Goal: Navigation & Orientation: Find specific page/section

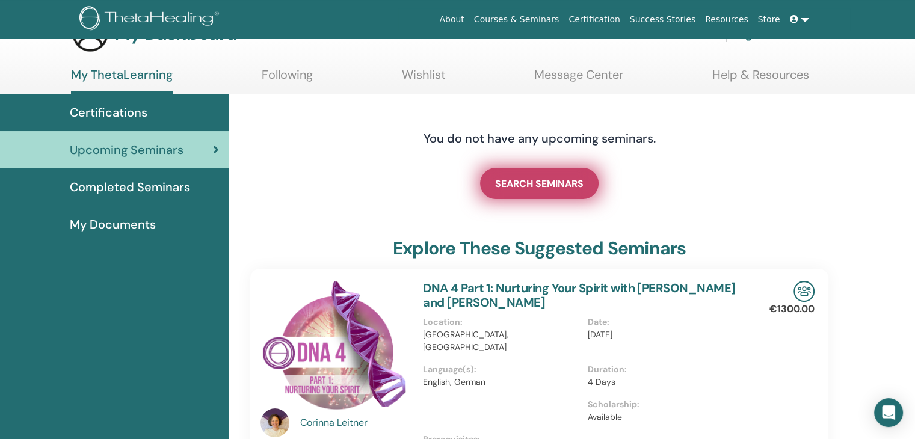
scroll to position [60, 0]
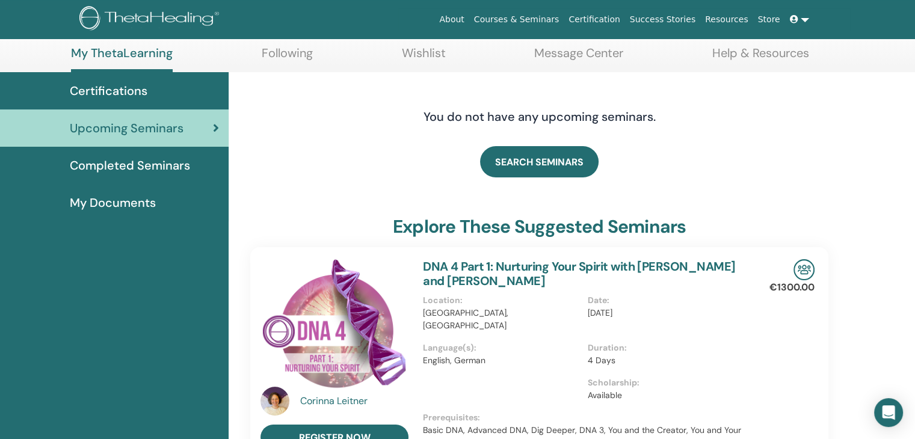
click at [184, 164] on span "Completed Seminars" at bounding box center [130, 165] width 120 height 18
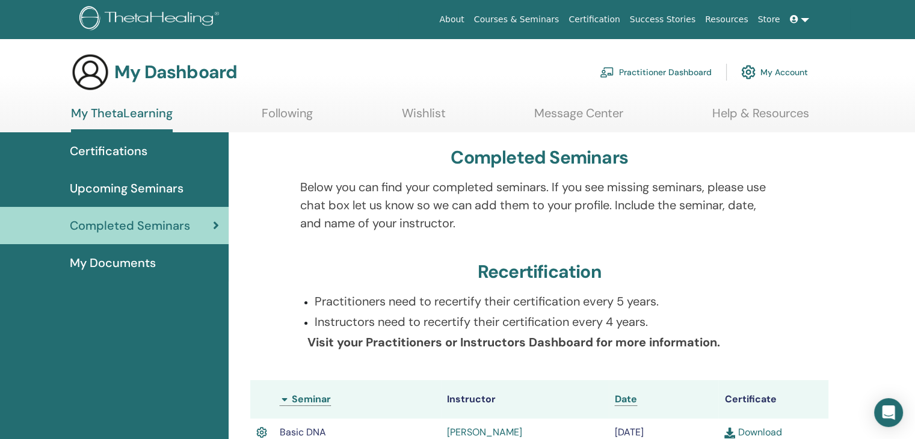
click at [120, 261] on span "My Documents" at bounding box center [113, 263] width 86 height 18
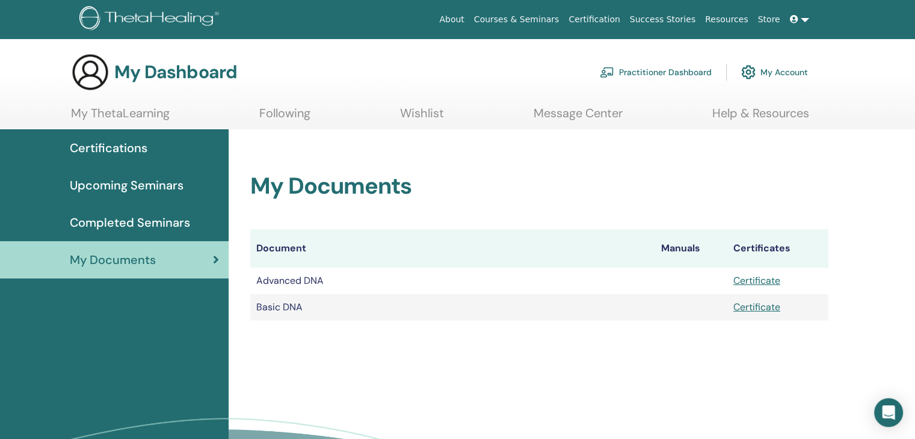
click at [117, 224] on span "Completed Seminars" at bounding box center [130, 223] width 120 height 18
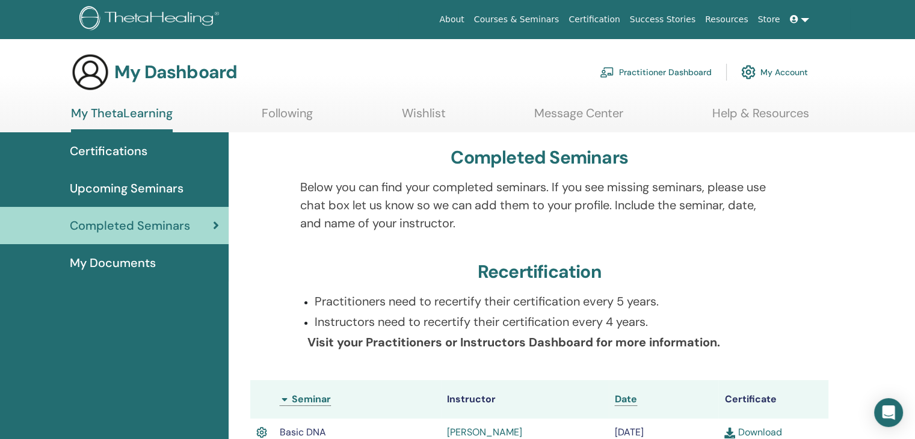
click at [135, 185] on span "Upcoming Seminars" at bounding box center [127, 188] width 114 height 18
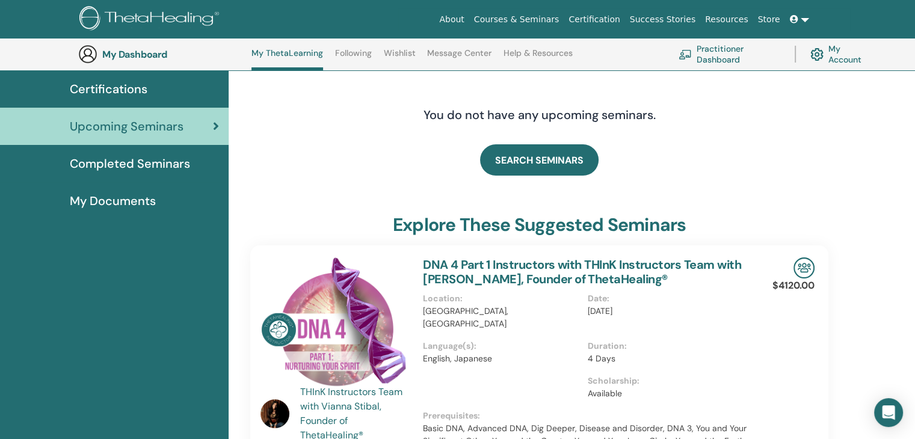
scroll to position [91, 0]
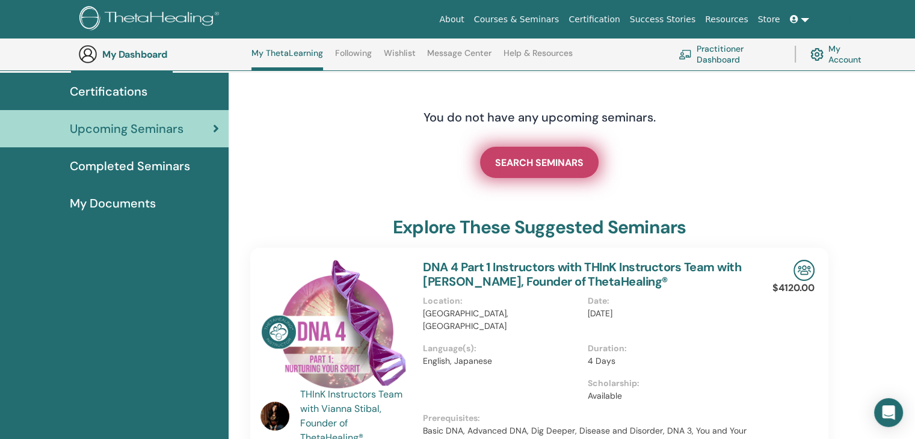
click at [544, 160] on span "SEARCH SEMINARS" at bounding box center [539, 162] width 88 height 13
